Goal: Find contact information: Find specific page/section

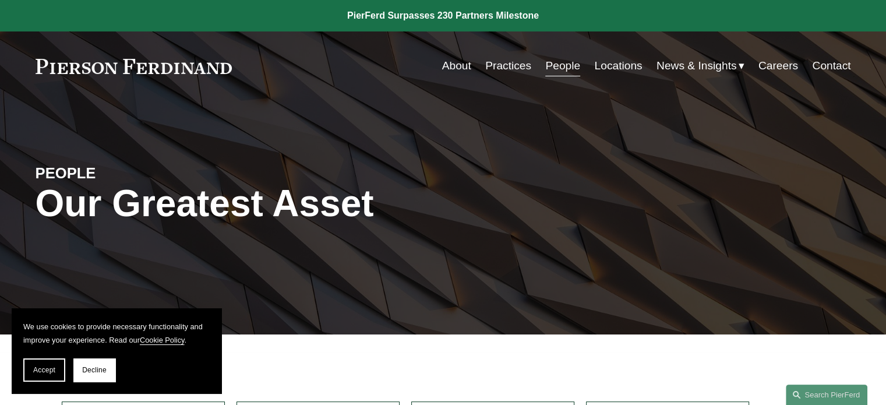
click at [614, 74] on link "Locations" at bounding box center [618, 66] width 48 height 22
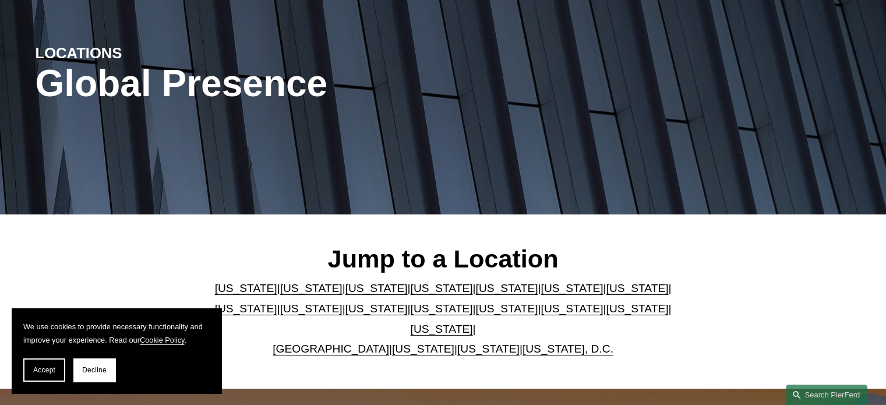
scroll to position [199, 0]
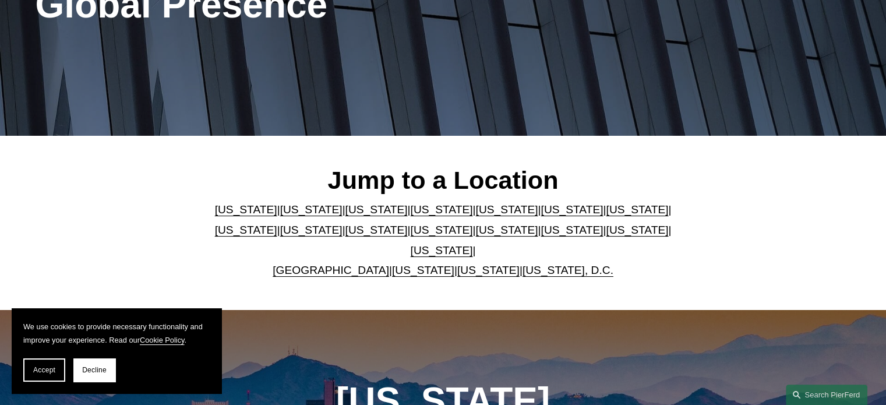
click at [459, 264] on link "[US_STATE]" at bounding box center [488, 270] width 62 height 12
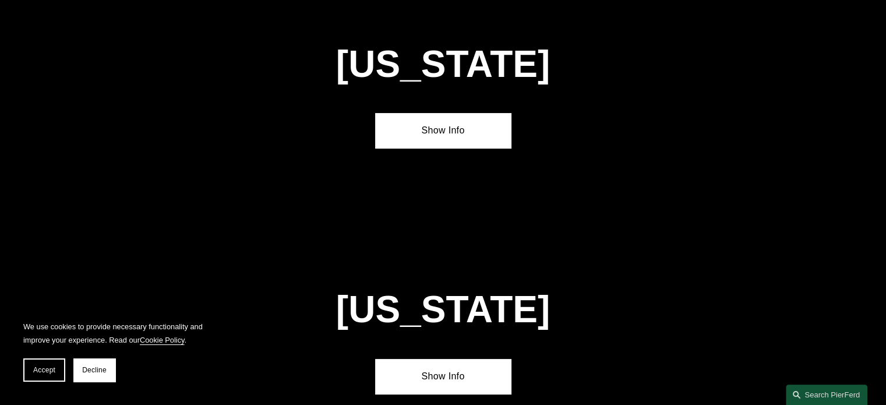
scroll to position [4673, 0]
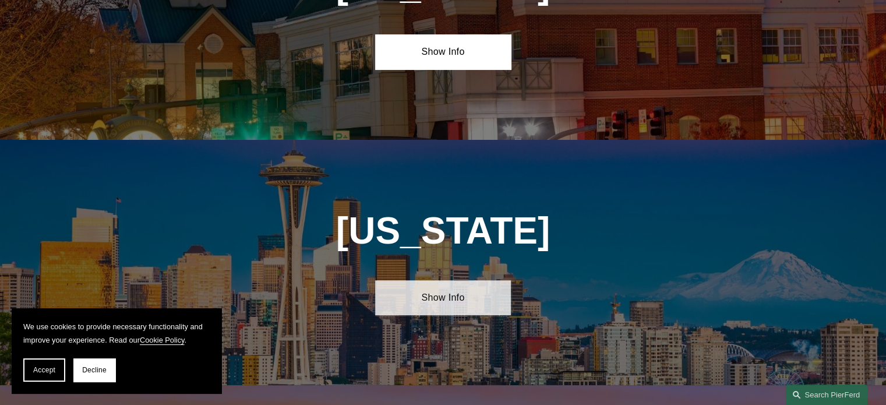
click at [435, 280] on link "Show Info" at bounding box center [443, 297] width 136 height 35
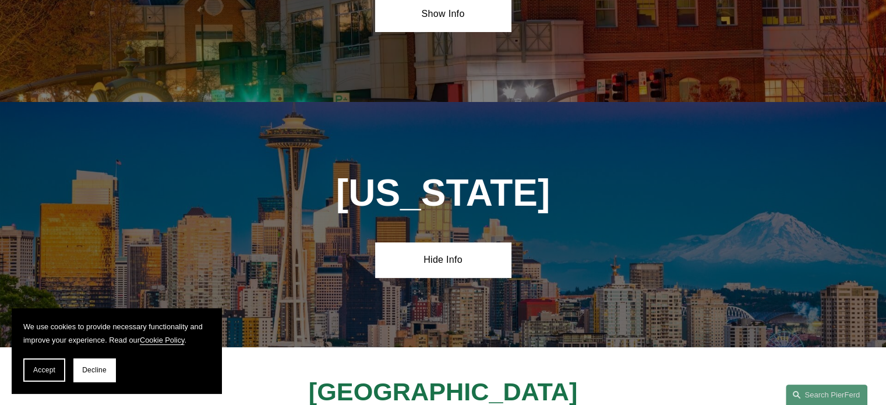
scroll to position [4731, 0]
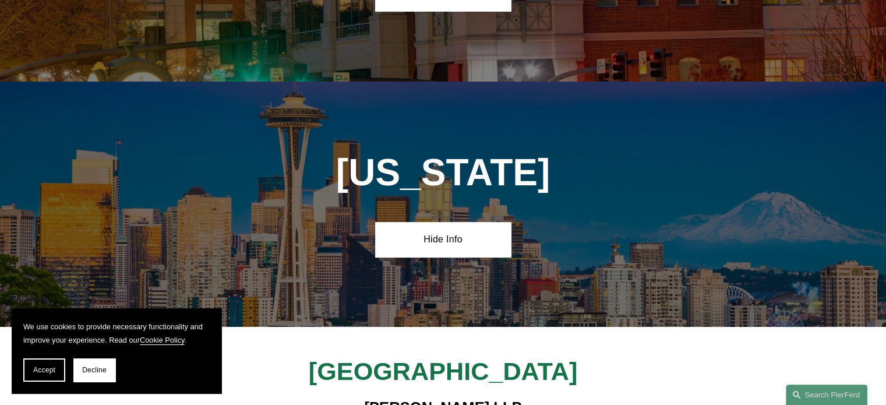
drag, startPoint x: 321, startPoint y: 286, endPoint x: 614, endPoint y: 305, distance: 293.1
copy h4 "[STREET_ADDRESS]"
